Goal: Transaction & Acquisition: Register for event/course

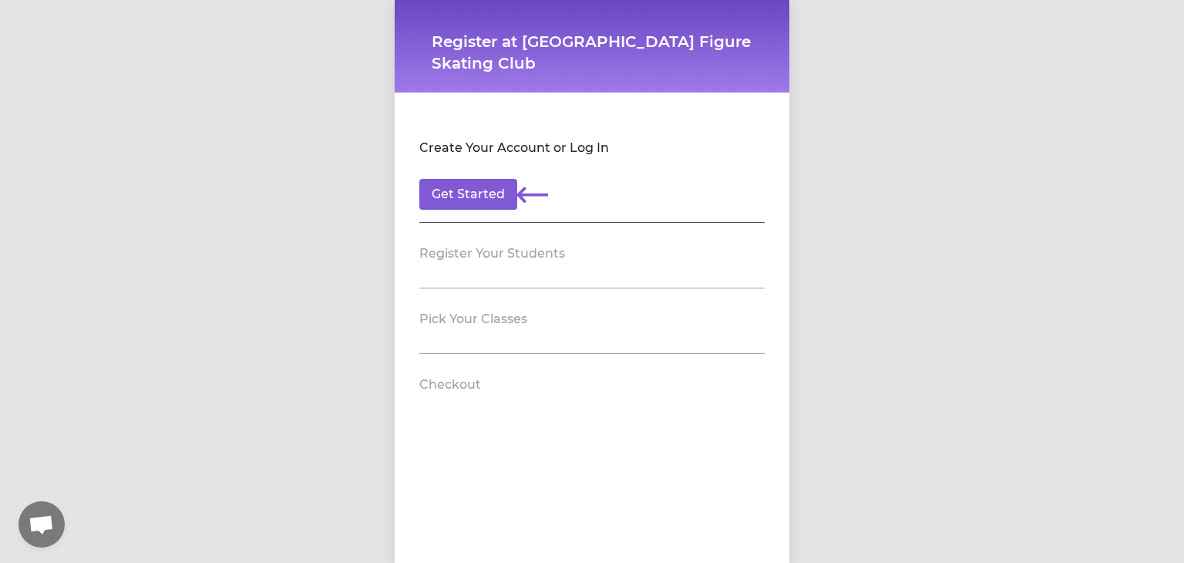
click at [467, 214] on section "Create Your Account or Log In Get Started" at bounding box center [591, 170] width 345 height 106
click at [467, 208] on button "Get Started" at bounding box center [468, 194] width 98 height 31
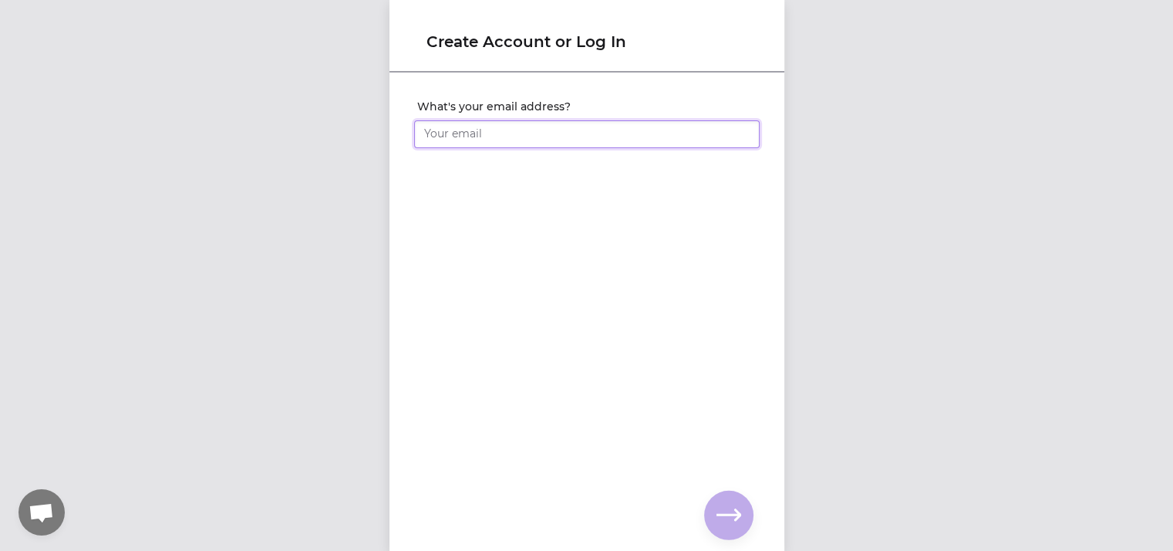
type input "[EMAIL_ADDRESS][DOMAIN_NAME]"
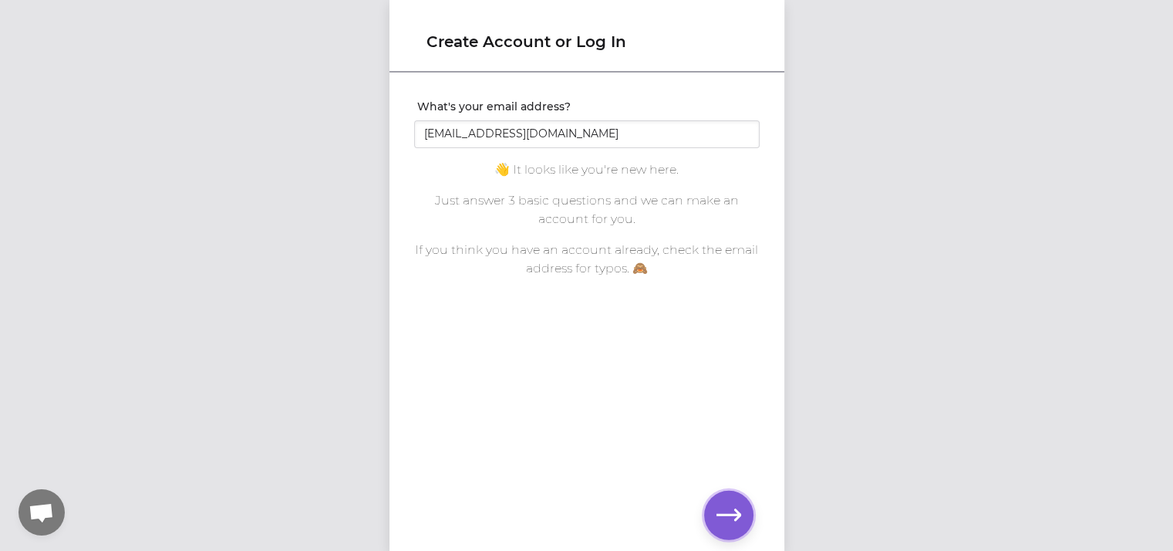
click at [731, 504] on icon "button" at bounding box center [728, 515] width 25 height 25
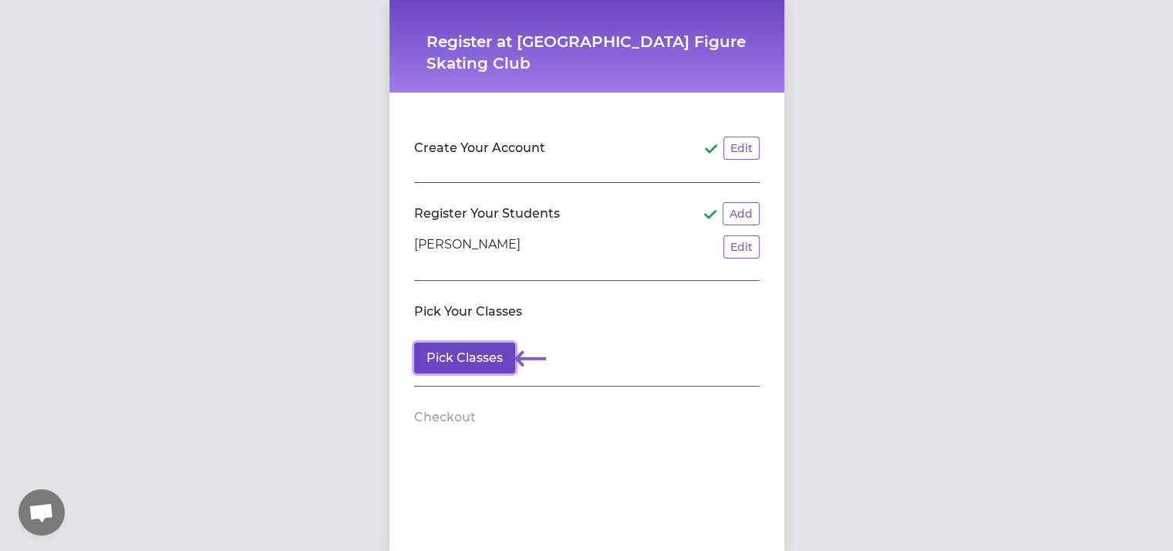
click at [483, 370] on button "Pick Classes" at bounding box center [464, 357] width 101 height 31
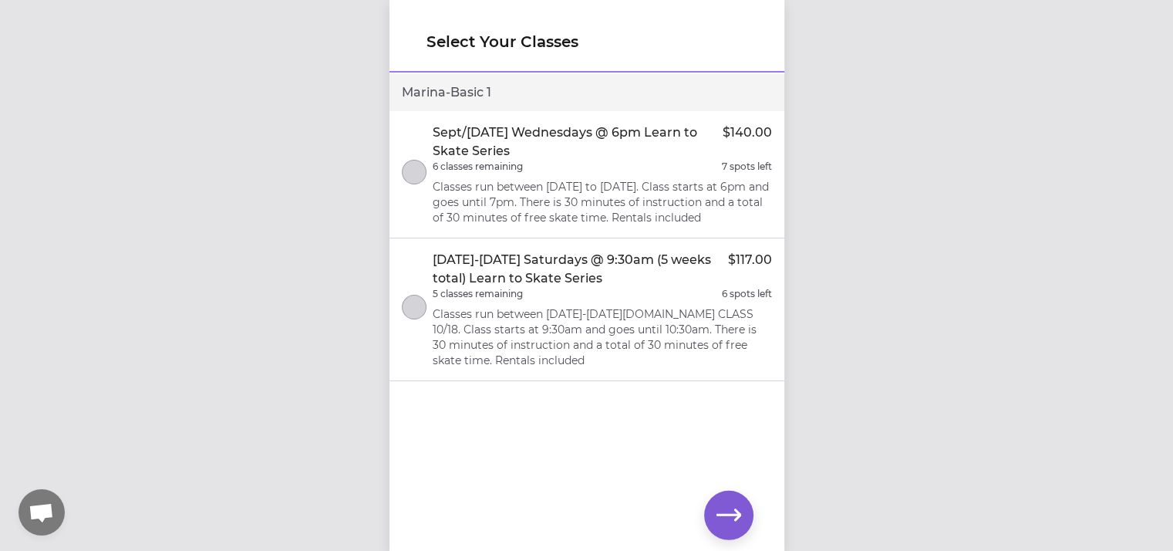
click at [696, 300] on div "5 classes remaining 6 spots left" at bounding box center [602, 294] width 339 height 12
click at [728, 522] on icon "button" at bounding box center [728, 515] width 25 height 25
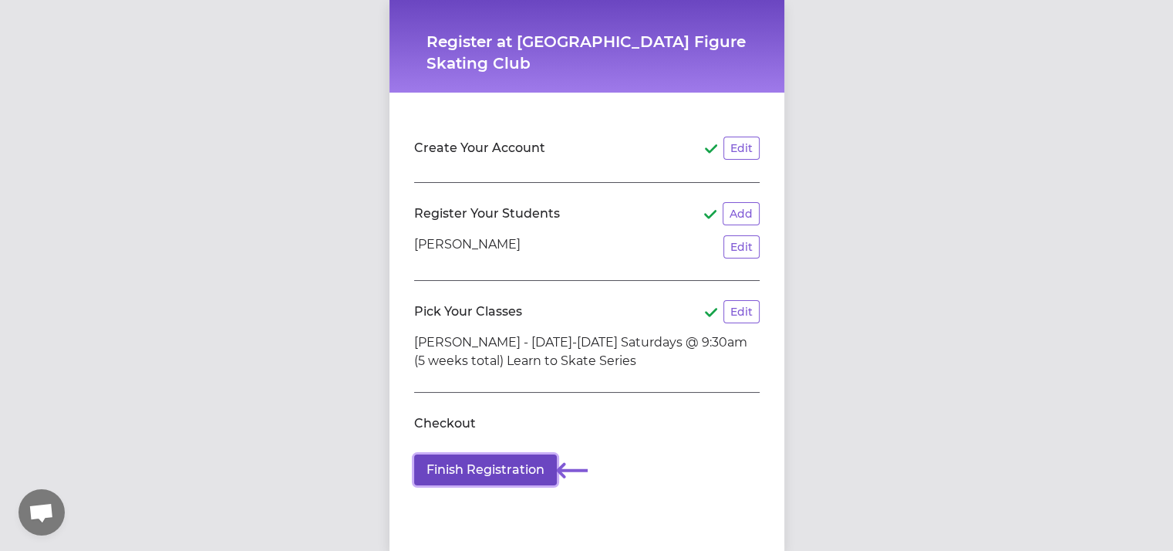
click at [523, 456] on button "Finish Registration" at bounding box center [485, 469] width 143 height 31
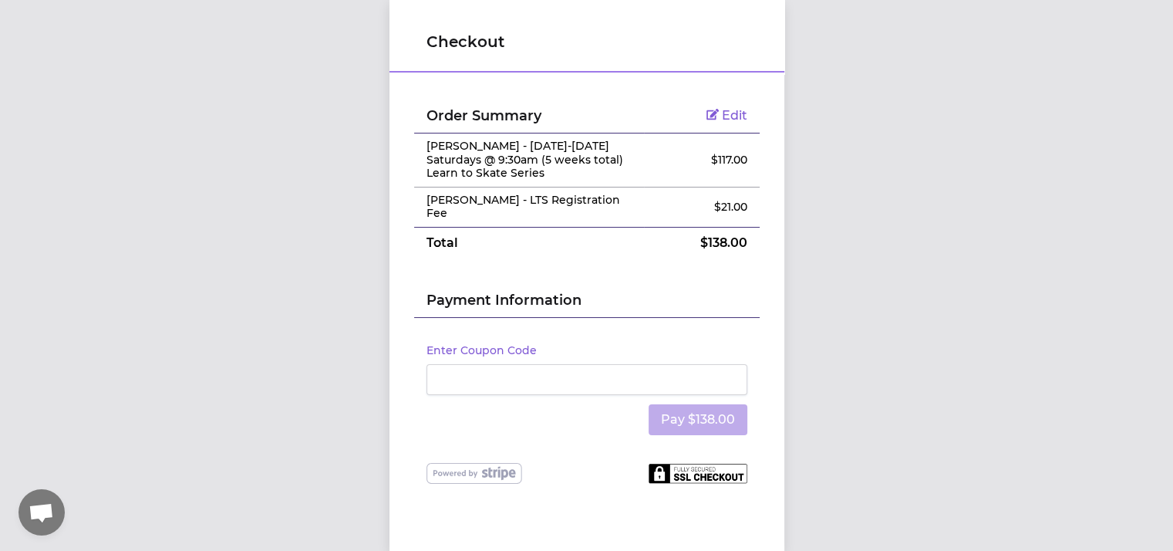
click at [469, 474] on div "Order Summary Edit [PERSON_NAME] - [DATE]-[DATE] Saturdays @ 9:30am (5 weeks to…" at bounding box center [586, 285] width 395 height 422
drag, startPoint x: 623, startPoint y: 460, endPoint x: 682, endPoint y: 457, distance: 58.7
click at [682, 463] on div at bounding box center [586, 474] width 321 height 22
click at [682, 463] on img at bounding box center [698, 473] width 99 height 20
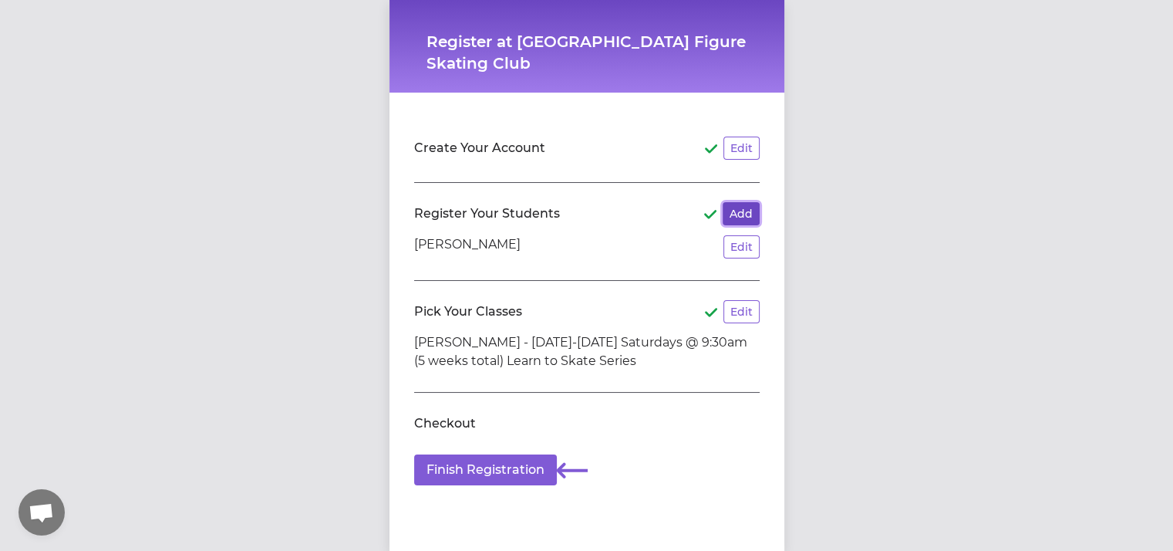
click at [746, 205] on button "Add" at bounding box center [741, 213] width 37 height 23
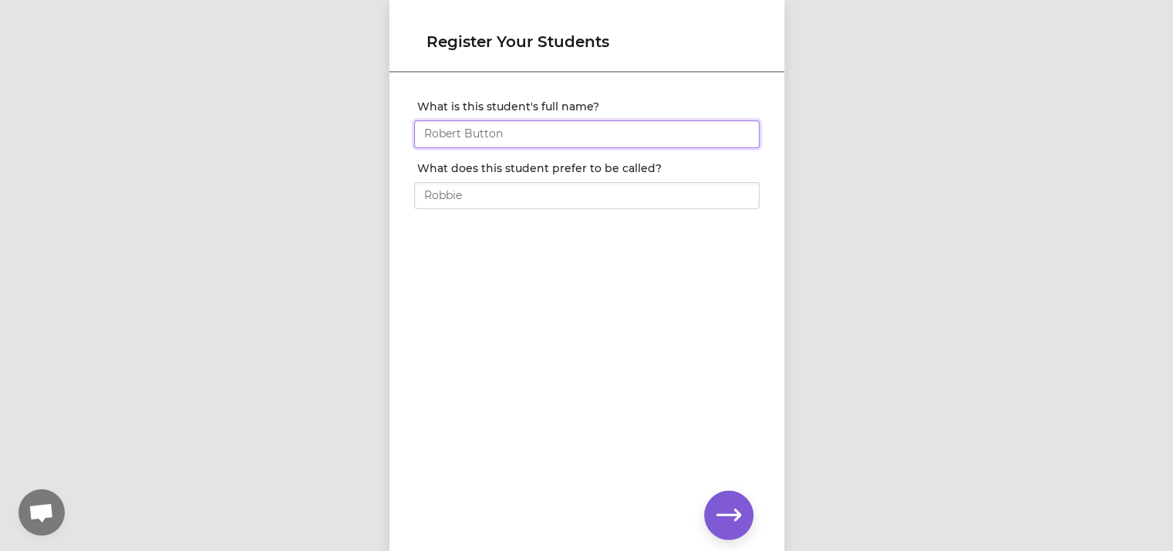
click at [592, 132] on input "What is this student's full name?" at bounding box center [586, 134] width 345 height 28
type input "[PERSON_NAME]"
click at [563, 143] on input "[PERSON_NAME]" at bounding box center [586, 134] width 345 height 28
type input "[PERSON_NAME]"
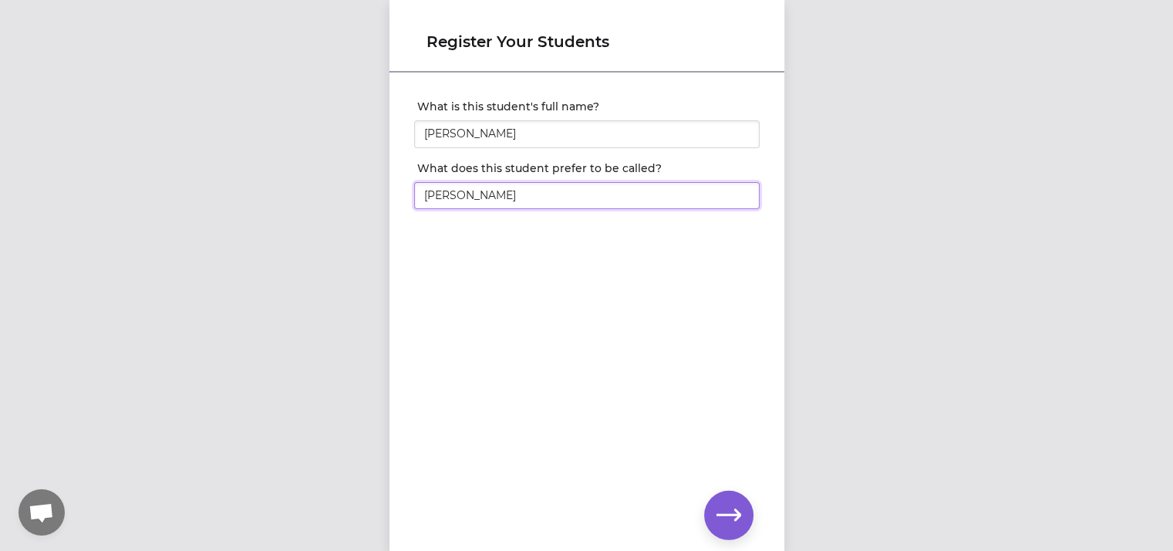
click at [558, 202] on input "[PERSON_NAME]" at bounding box center [586, 196] width 345 height 28
click at [672, 417] on div "What is this student's full name? [PERSON_NAME] What does this student prefer t…" at bounding box center [586, 286] width 395 height 425
click at [716, 500] on button "button" at bounding box center [728, 514] width 49 height 49
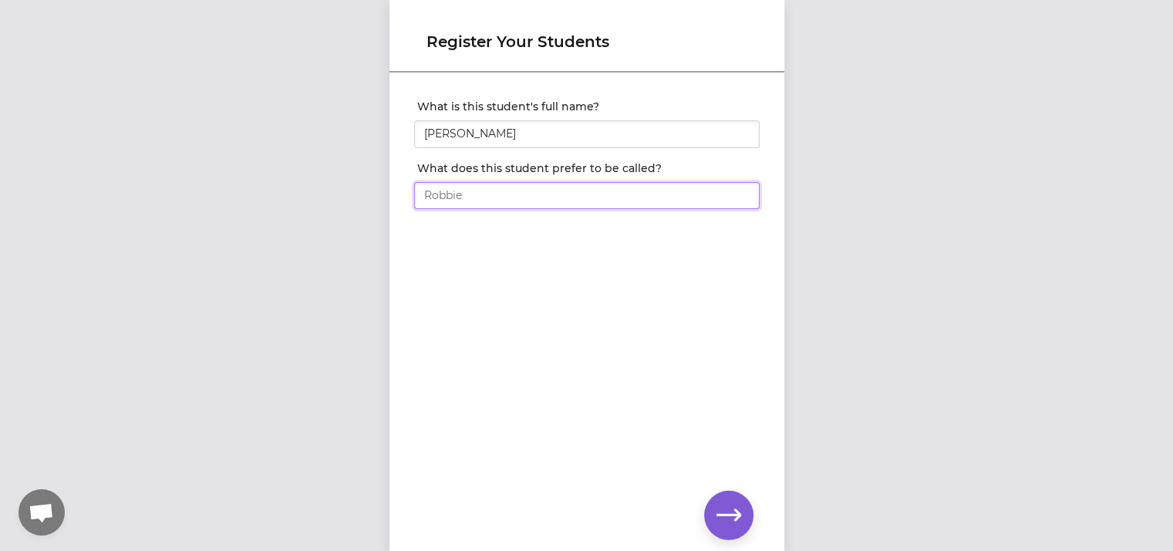
click at [512, 184] on input "What does this student prefer to be called?" at bounding box center [586, 196] width 345 height 28
type input "[PERSON_NAME]"
click at [722, 518] on icon "button" at bounding box center [728, 515] width 25 height 25
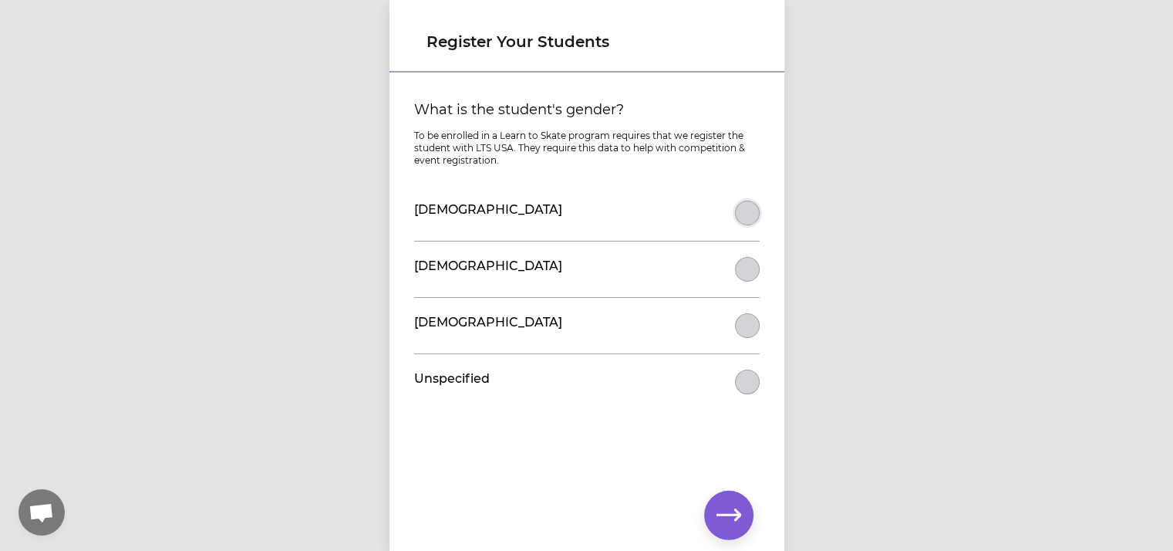
click at [746, 217] on button "What is the student's gender?" at bounding box center [747, 212] width 25 height 25
click at [726, 509] on icon "button" at bounding box center [728, 515] width 25 height 25
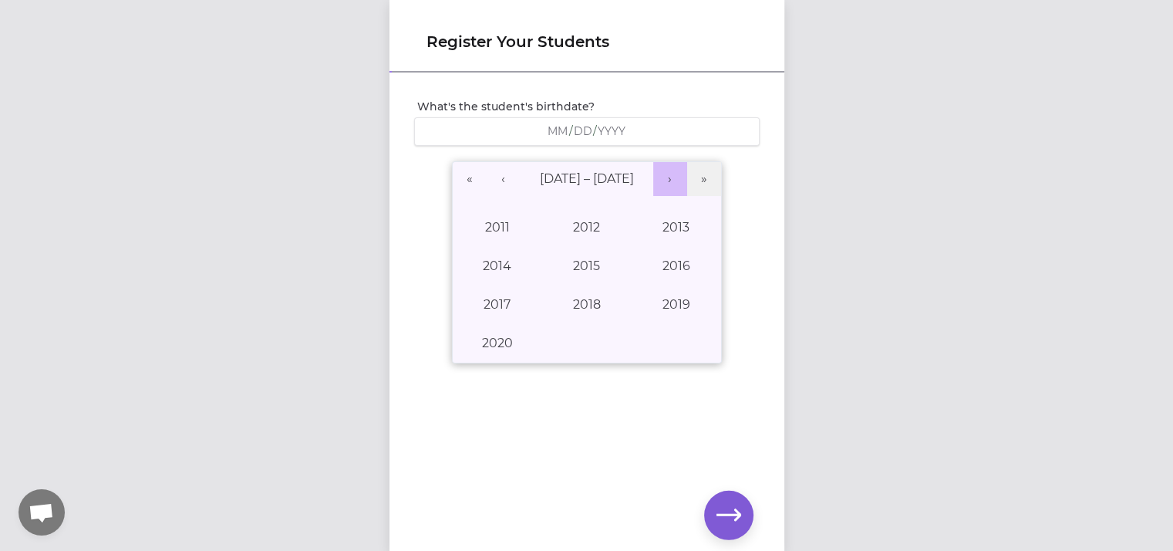
click at [653, 170] on button "›" at bounding box center [670, 179] width 34 height 34
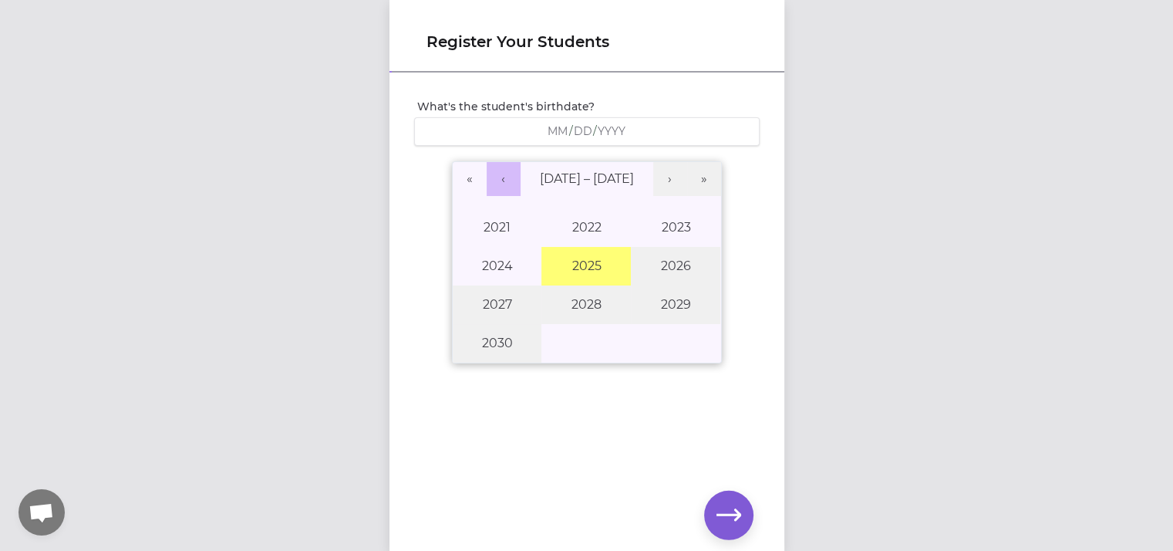
click at [500, 190] on button "‹" at bounding box center [504, 179] width 34 height 34
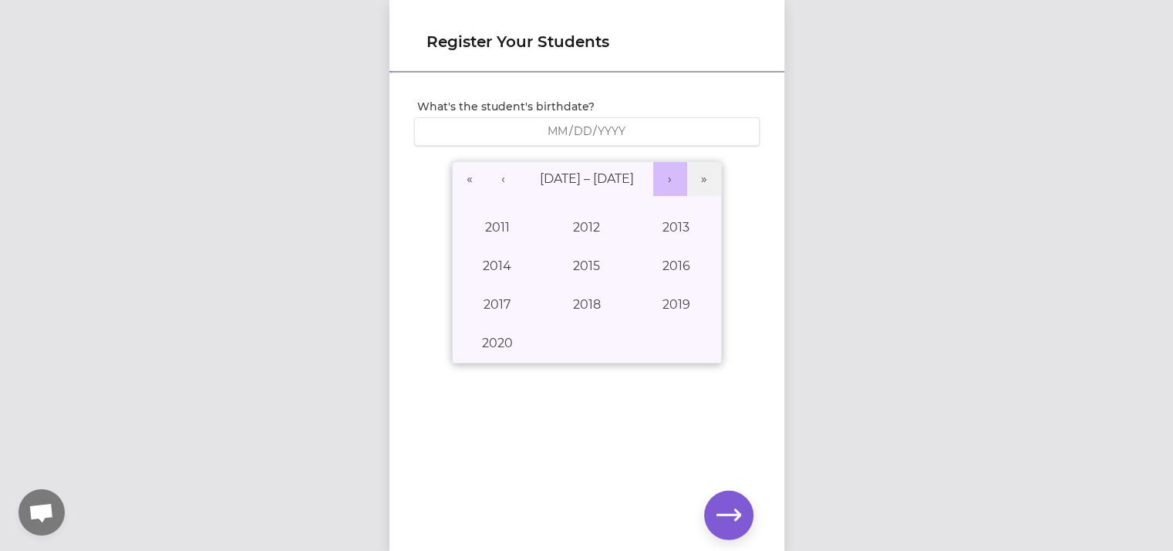
click at [675, 180] on button "›" at bounding box center [670, 179] width 34 height 34
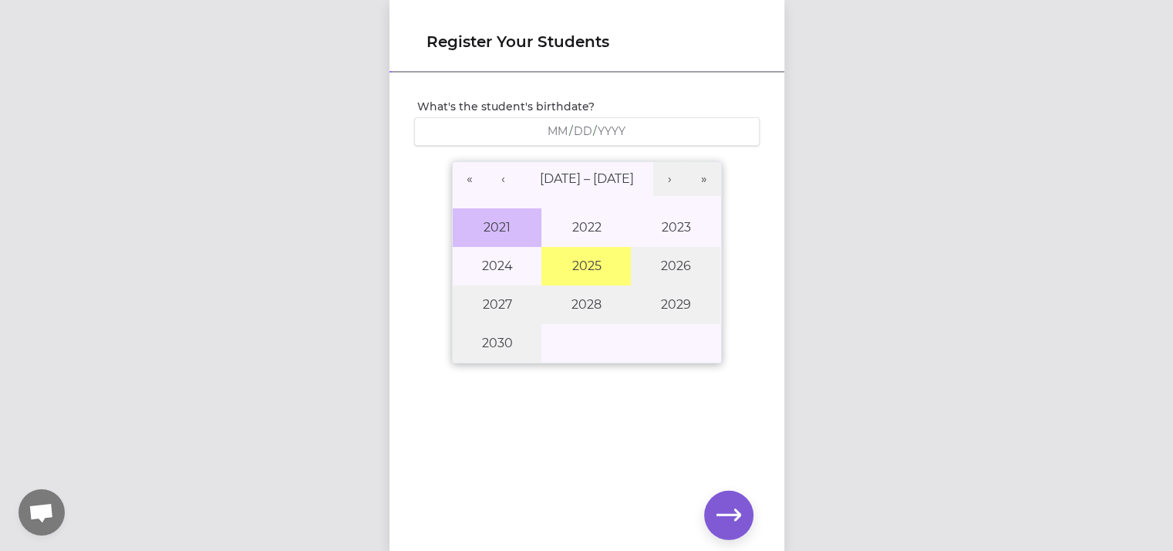
click at [493, 215] on button "2021" at bounding box center [497, 227] width 89 height 39
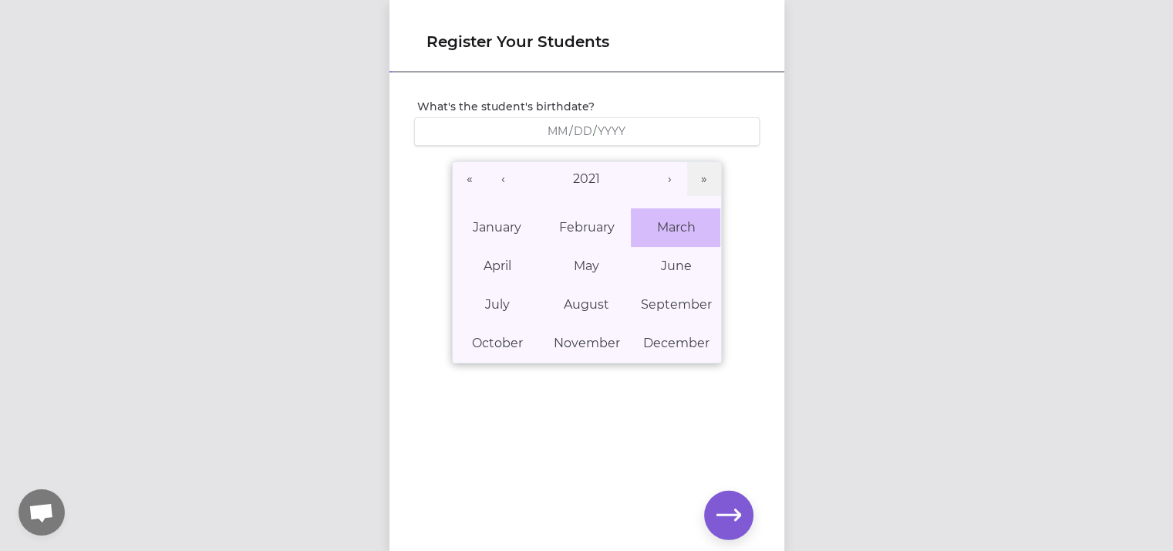
click at [654, 232] on button "March" at bounding box center [675, 227] width 89 height 39
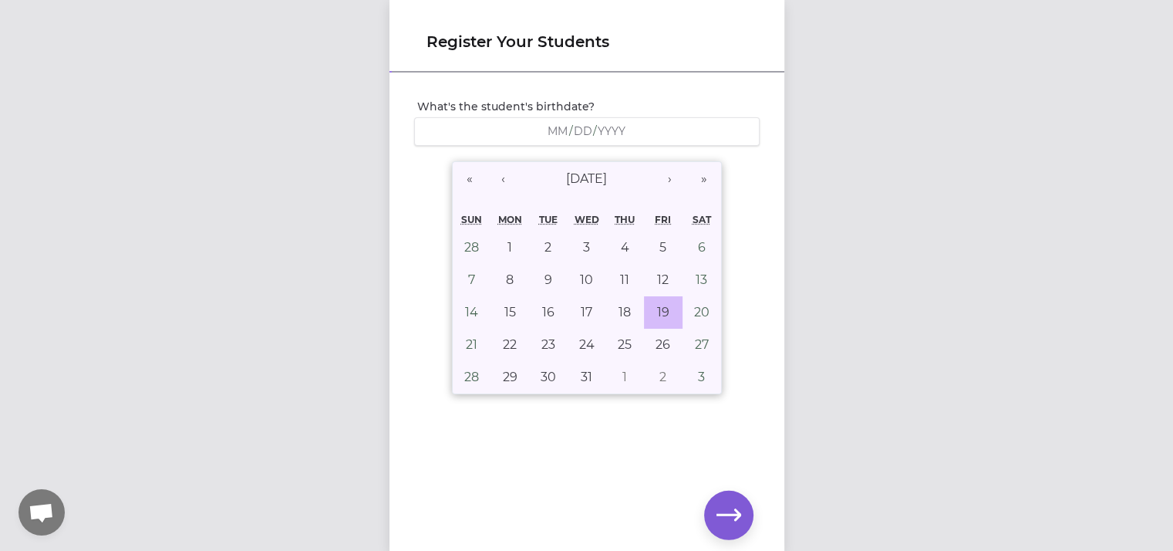
click at [644, 315] on button "19" at bounding box center [663, 312] width 39 height 32
type input "[DATE]"
type input "3"
type input "19"
type input "2021"
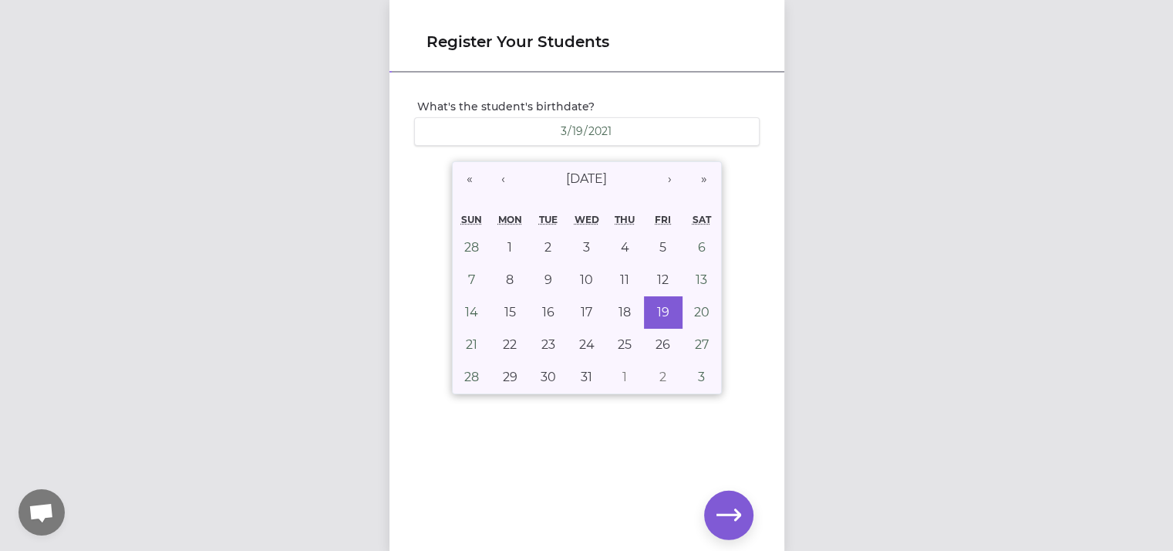
click at [700, 516] on div "Register Your Students What's the student's birthdate? [DEMOGRAPHIC_DATA] [DEMO…" at bounding box center [586, 275] width 395 height 551
click at [715, 512] on button "button" at bounding box center [728, 514] width 49 height 49
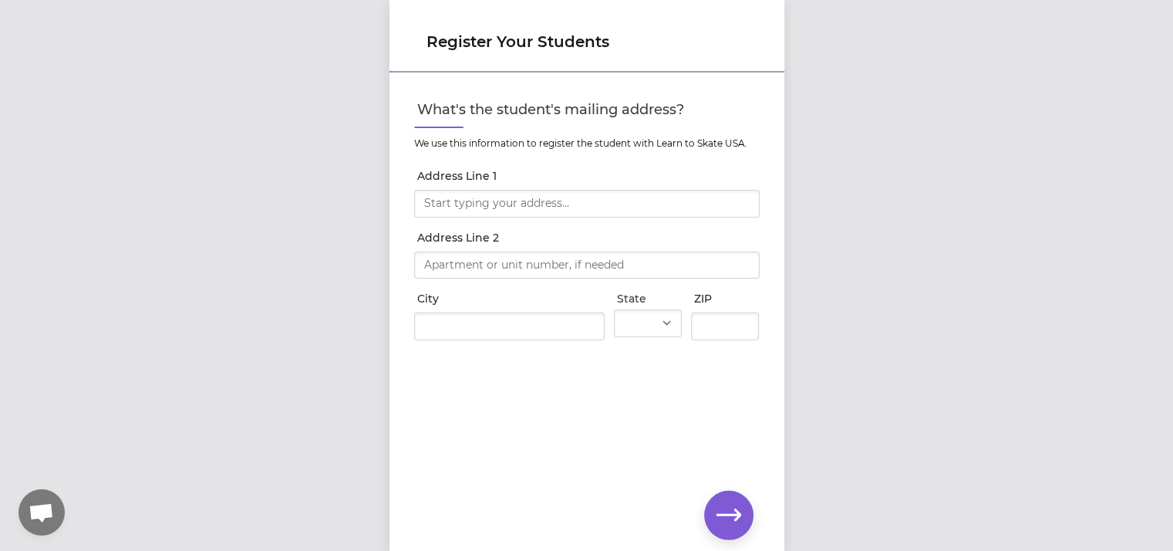
click at [594, 184] on div at bounding box center [586, 201] width 345 height 34
click at [565, 206] on input "Address Line 1" at bounding box center [586, 204] width 345 height 28
type input "[STREET_ADDRESS][PERSON_NAME]"
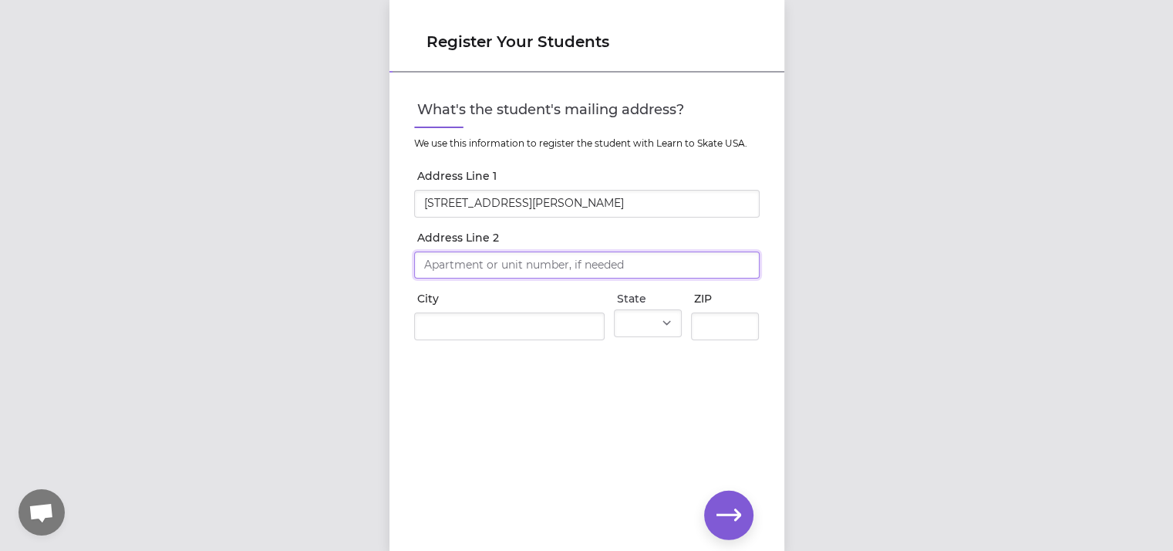
type input "[STREET_ADDRESS][PERSON_NAME]"
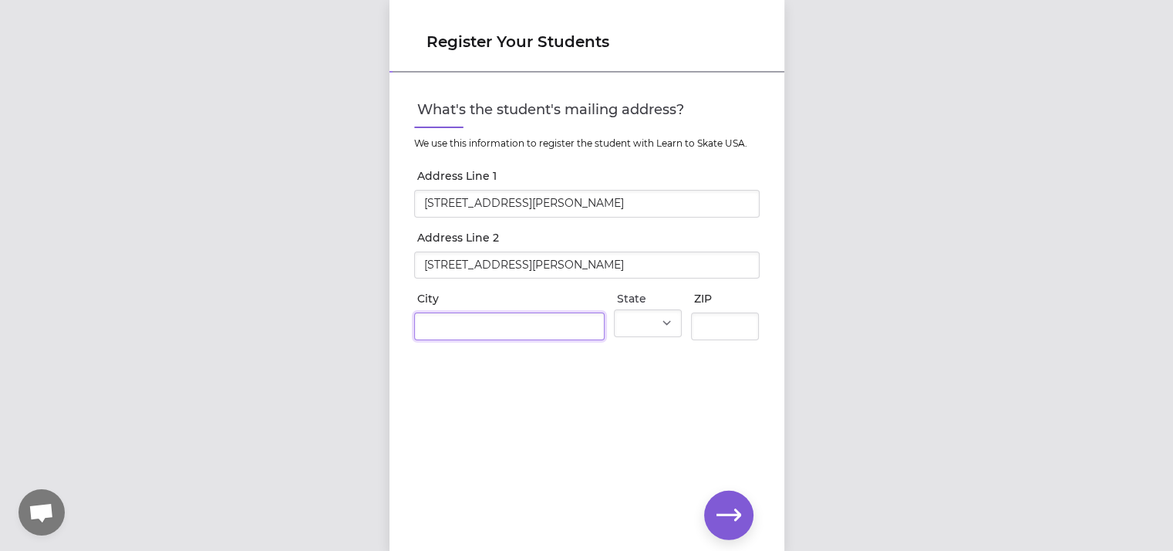
type input "[GEOGRAPHIC_DATA]"
select select "WA"
type input "99006"
click at [725, 500] on button "button" at bounding box center [728, 514] width 49 height 49
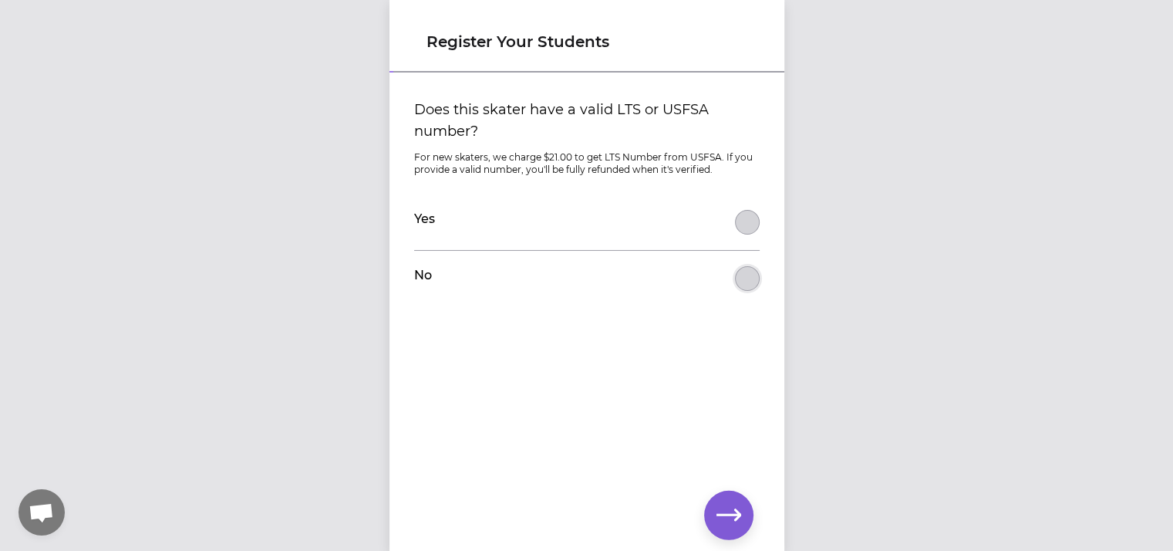
click at [737, 234] on button "Does this skater have a valid LTS or USFSA number?" at bounding box center [747, 222] width 25 height 25
click at [743, 510] on button "button" at bounding box center [728, 514] width 49 height 49
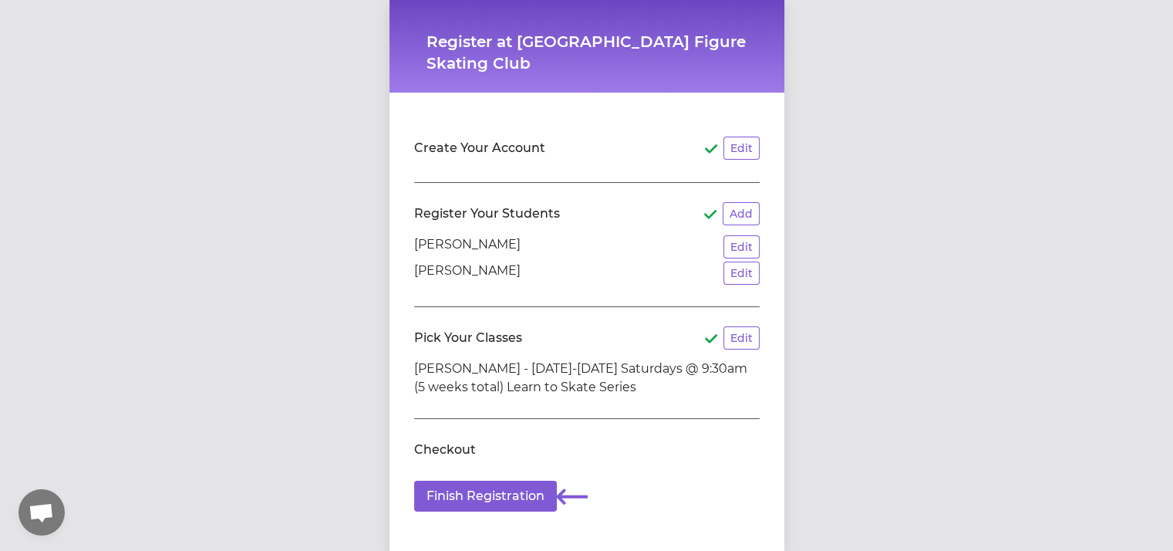
scroll to position [17, 0]
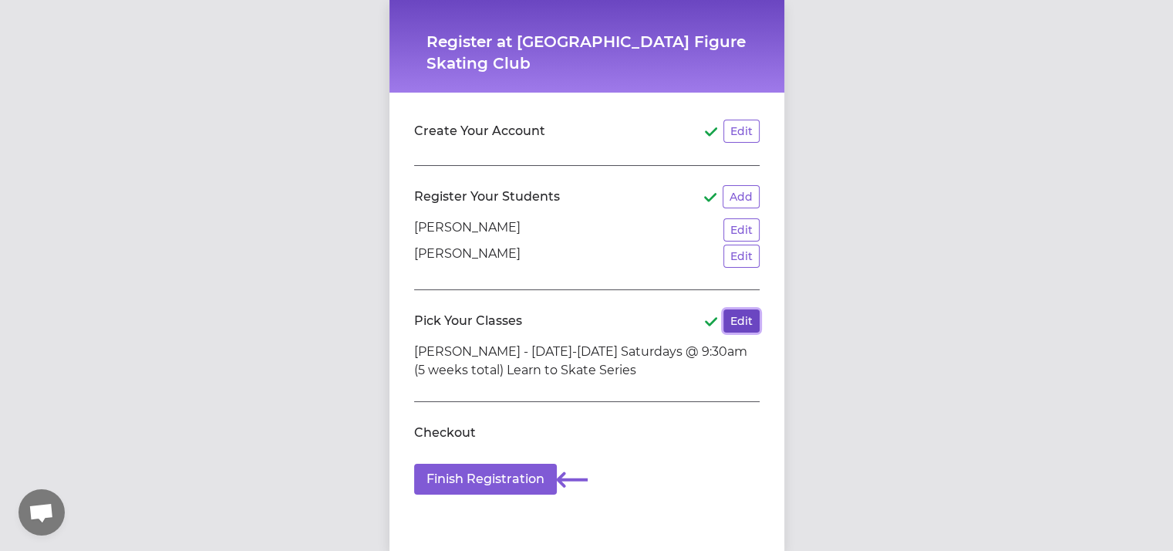
click at [731, 323] on button "Edit" at bounding box center [741, 320] width 36 height 23
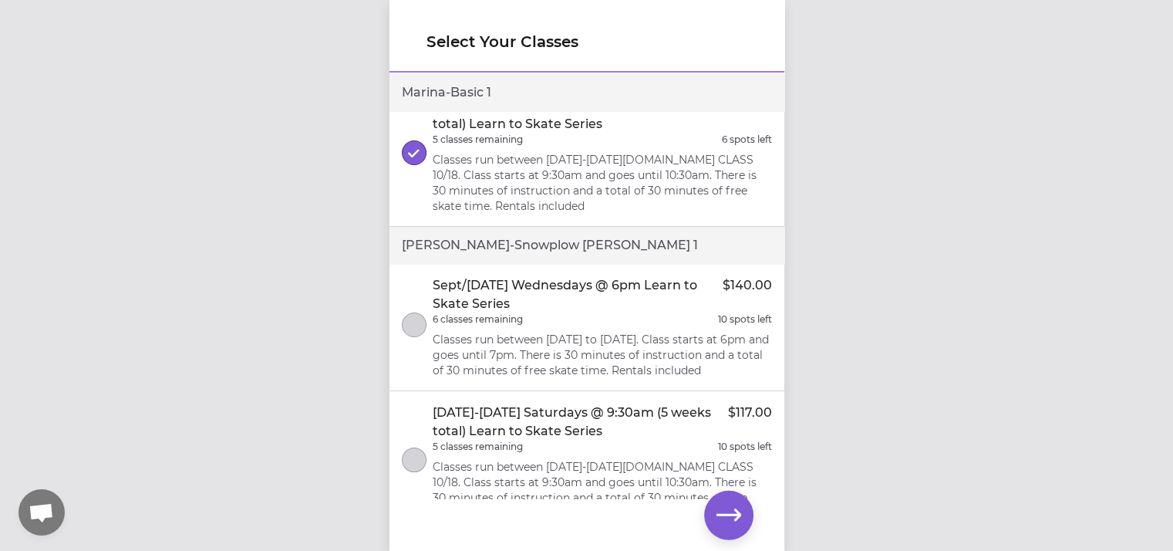
scroll to position [219, 0]
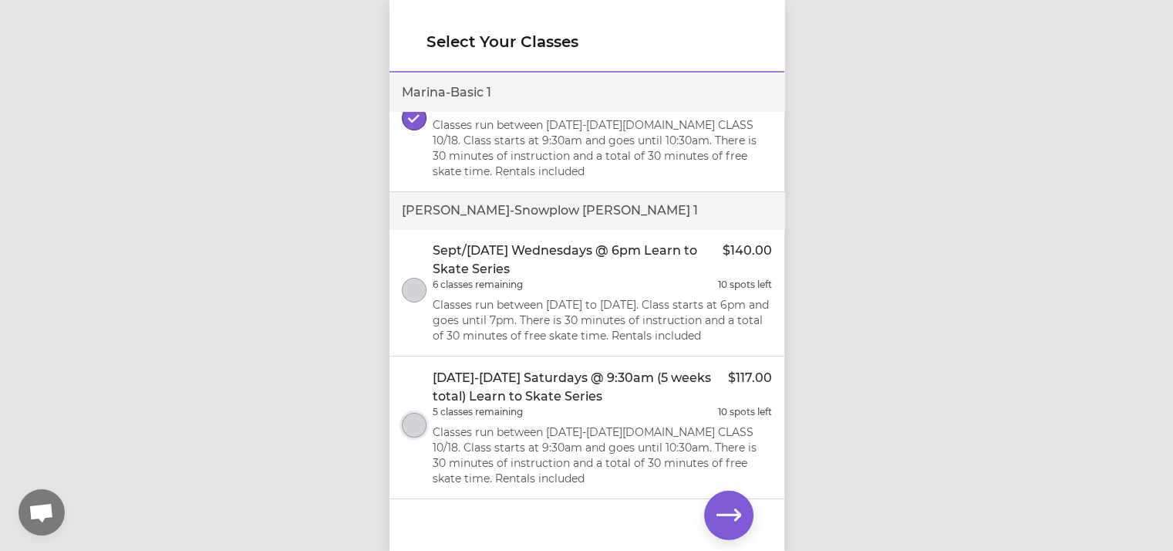
click at [423, 427] on button "select class" at bounding box center [414, 425] width 25 height 25
click at [733, 517] on icon "button" at bounding box center [728, 515] width 25 height 25
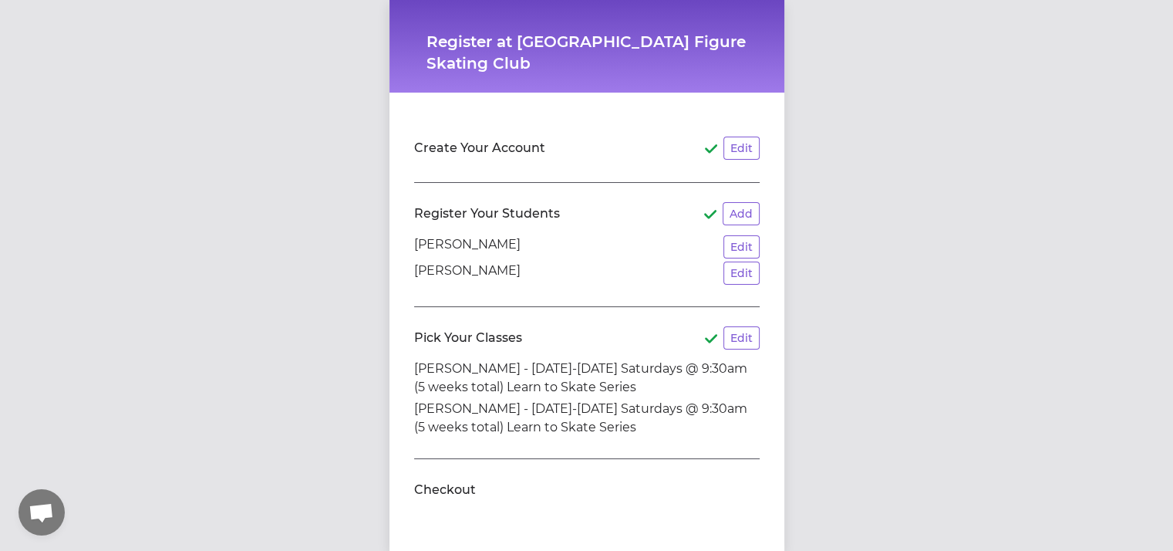
scroll to position [57, 0]
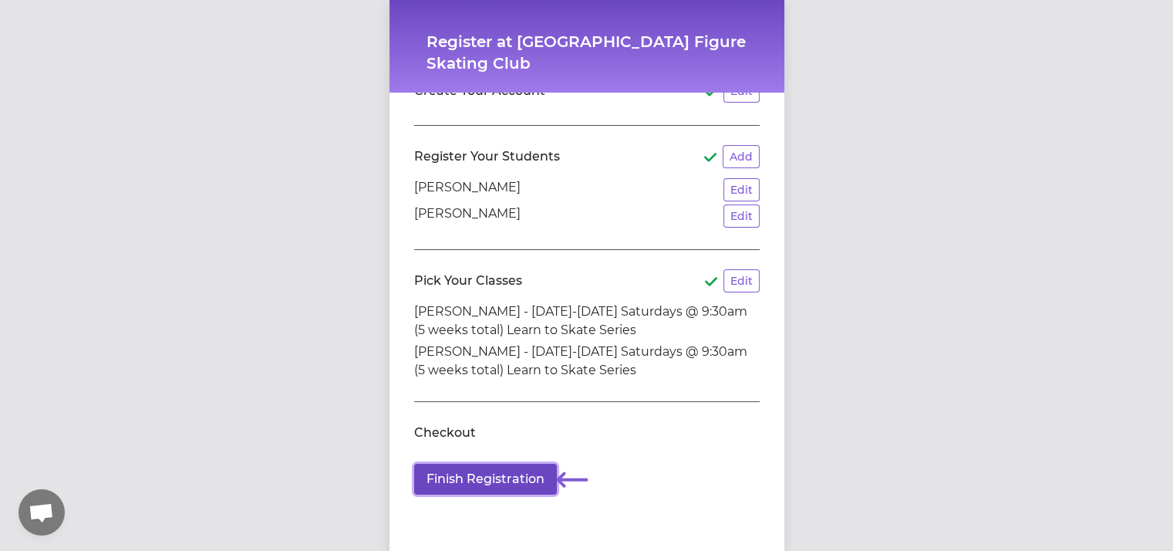
click at [480, 479] on button "Finish Registration" at bounding box center [485, 478] width 143 height 31
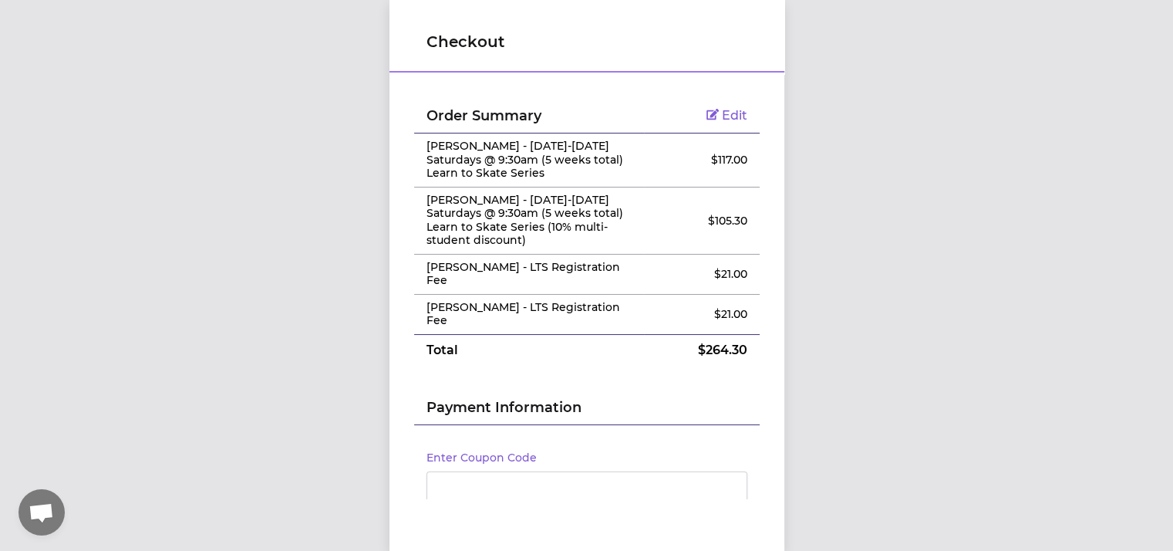
scroll to position [80, 0]
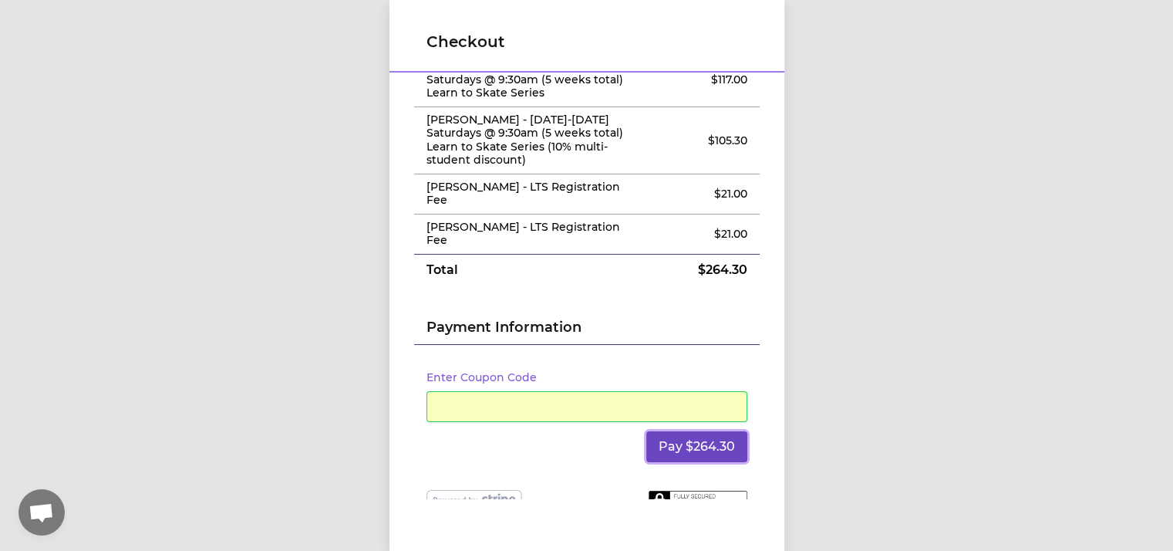
click at [649, 431] on button "Pay $264.30" at bounding box center [696, 446] width 101 height 31
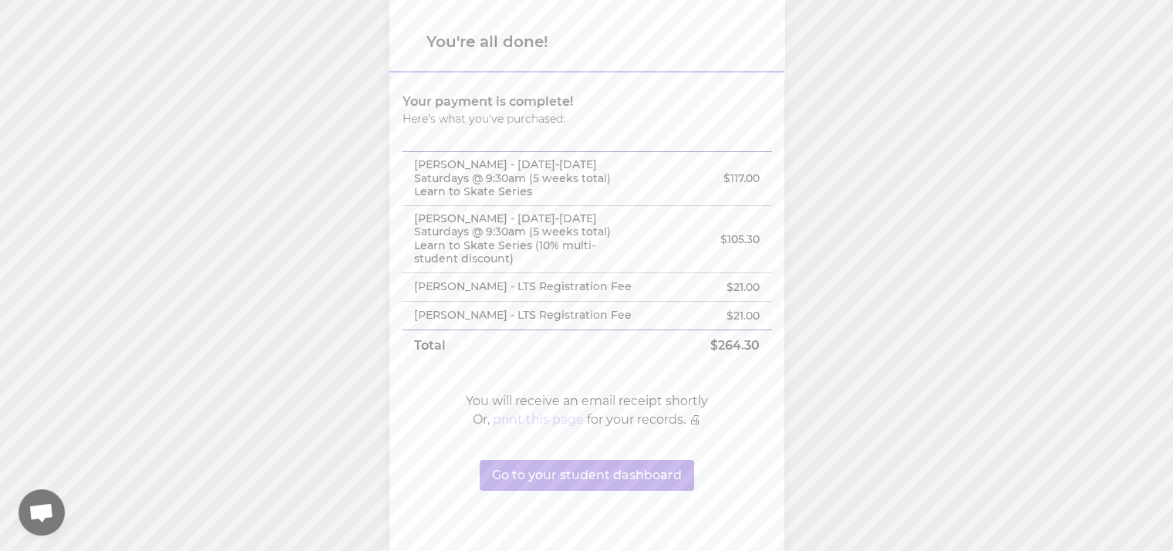
click at [553, 415] on button "print this page" at bounding box center [538, 419] width 91 height 19
click at [639, 467] on button "Go to your student dashboard" at bounding box center [587, 475] width 214 height 31
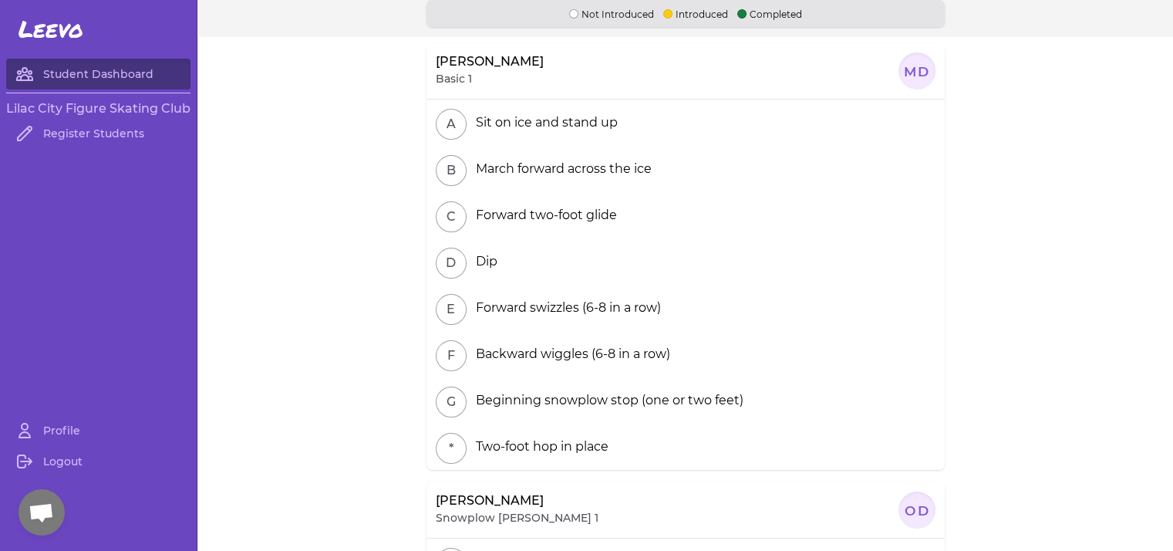
click at [58, 46] on nav "Leevo Student Dashboard Lilac City Figure Skating Club Register Students Profil…" at bounding box center [98, 275] width 197 height 551
click at [51, 37] on span "Leevo" at bounding box center [51, 29] width 65 height 28
click at [59, 108] on h3 "Lilac City Figure Skating Club" at bounding box center [98, 108] width 184 height 19
click at [27, 88] on link "Student Dashboard" at bounding box center [98, 74] width 184 height 31
click at [103, 445] on link "Profile" at bounding box center [98, 430] width 184 height 31
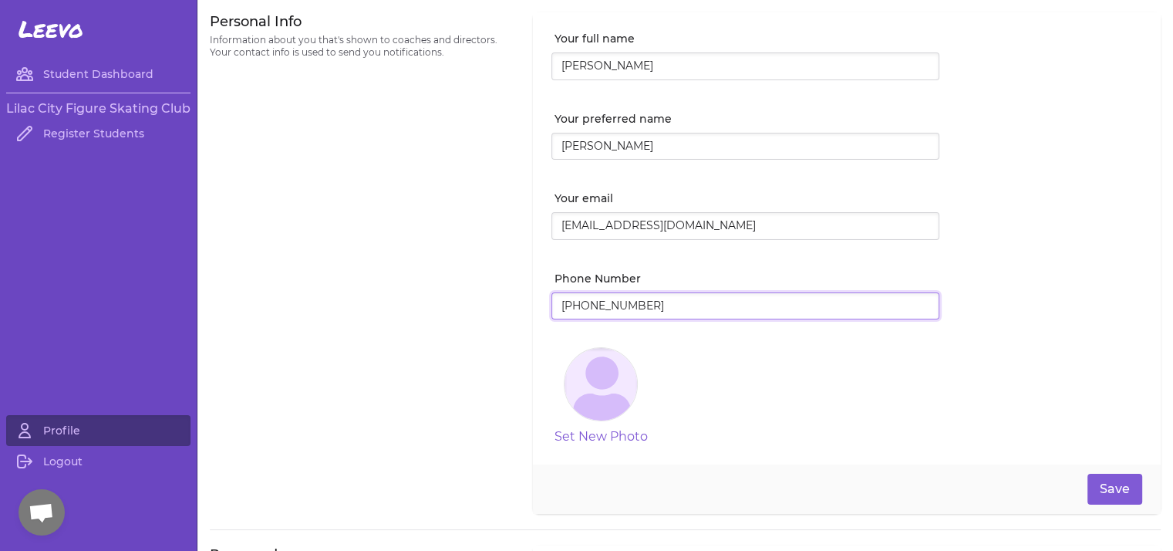
click at [706, 300] on input "[PHONE_NUMBER]" at bounding box center [745, 306] width 388 height 28
type input "[PHONE_NUMBER]"
click at [1103, 493] on button "Save" at bounding box center [1114, 488] width 55 height 31
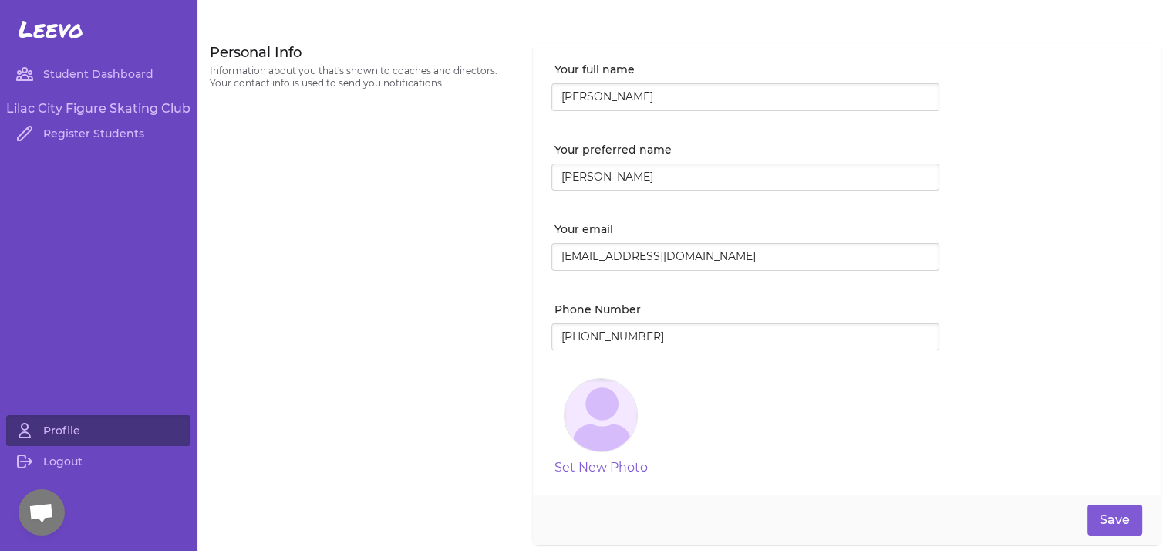
click at [47, 16] on span "Leevo" at bounding box center [51, 29] width 65 height 28
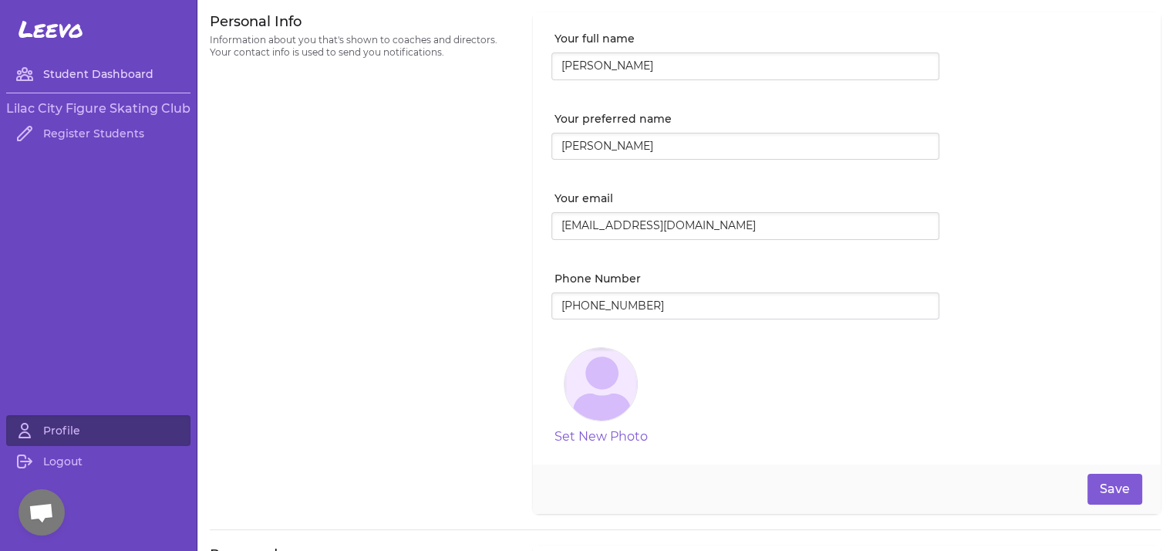
click at [93, 59] on link "Student Dashboard" at bounding box center [98, 74] width 184 height 31
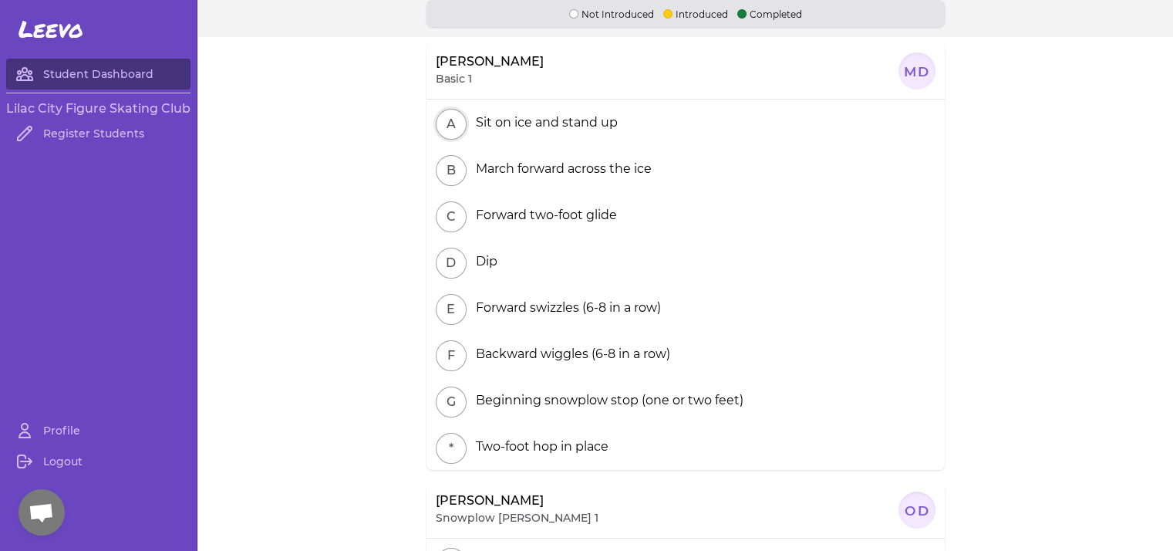
click at [436, 115] on button "A" at bounding box center [451, 124] width 31 height 31
